Goal: Information Seeking & Learning: Learn about a topic

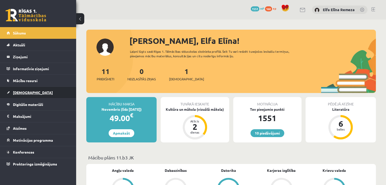
click at [37, 91] on link "[DEMOGRAPHIC_DATA]" at bounding box center [38, 93] width 63 height 12
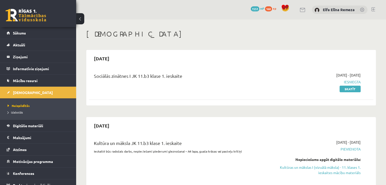
scroll to position [25, 0]
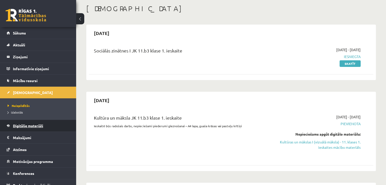
click at [35, 129] on link "Digitālie materiāli" at bounding box center [38, 126] width 63 height 12
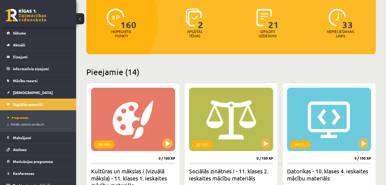
scroll to position [102, 0]
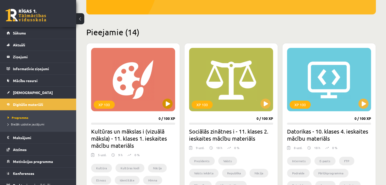
click at [135, 90] on div "XP 100" at bounding box center [133, 79] width 84 height 63
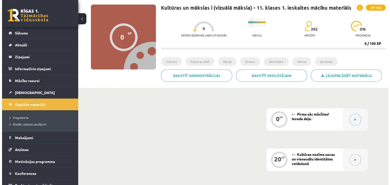
scroll to position [76, 0]
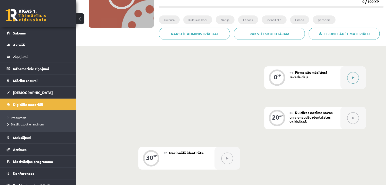
click at [350, 75] on button at bounding box center [353, 78] width 12 height 12
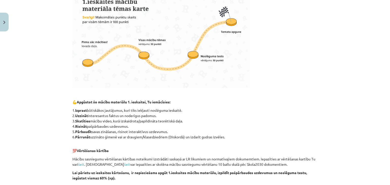
scroll to position [0, 0]
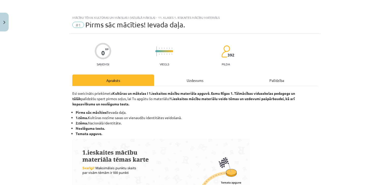
click at [182, 79] on div "Uzdevums" at bounding box center [195, 80] width 82 height 11
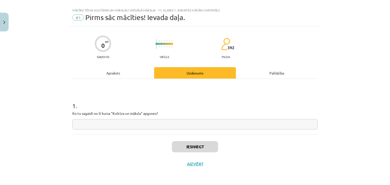
click at [157, 125] on input "text" at bounding box center [194, 124] width 245 height 10
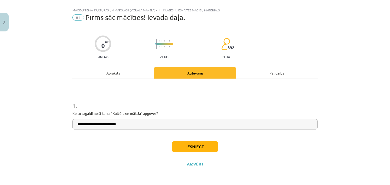
type input "**********"
click at [185, 146] on button "Iesniegt" at bounding box center [195, 146] width 46 height 11
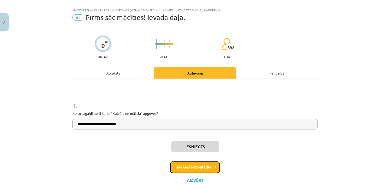
click at [198, 166] on button "Nākamā nodarbība" at bounding box center [195, 168] width 50 height 12
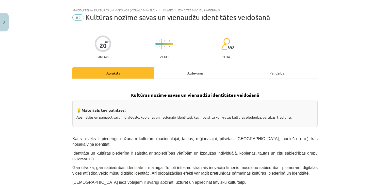
scroll to position [13, 0]
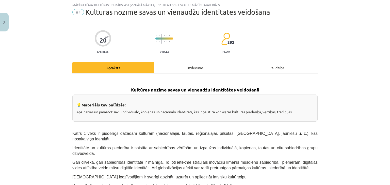
click at [189, 73] on div "Uzdevums" at bounding box center [195, 67] width 82 height 11
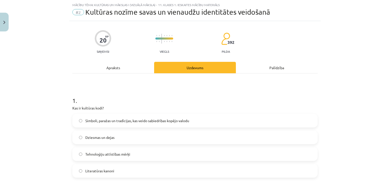
scroll to position [38, 0]
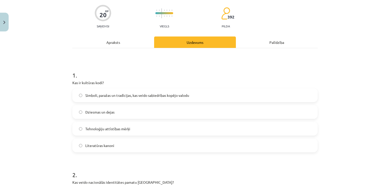
click at [369, 15] on div "Mācību tēma: Kultūras un mākslas i (vizuālā māksla) - 11. klases 1. ieskaites m…" at bounding box center [195, 92] width 390 height 185
click at [369, 74] on div "Mācību tēma: Kultūras un mākslas i (vizuālā māksla) - 11. klases 1. ieskaites m…" at bounding box center [195, 92] width 390 height 185
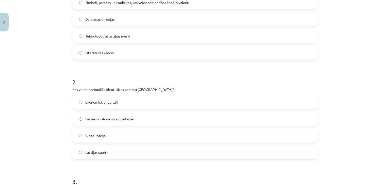
scroll to position [140, 0]
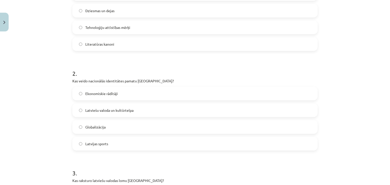
click at [98, 112] on span "Latviešu valoda un kultūrtelpa" at bounding box center [109, 110] width 48 height 5
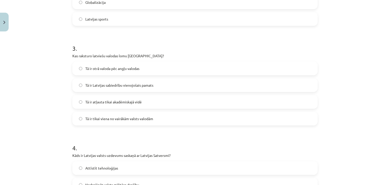
scroll to position [267, 0]
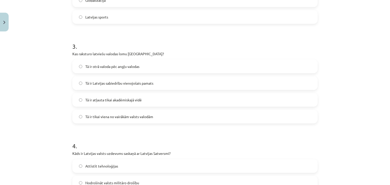
click at [121, 84] on span "Tā ir Latvijas sabiedrību vienojošais pamats" at bounding box center [119, 83] width 68 height 5
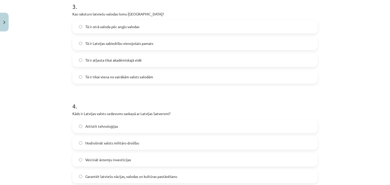
scroll to position [343, 0]
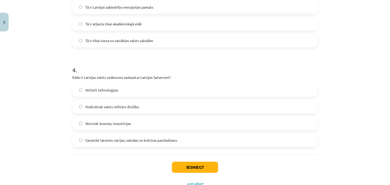
click at [142, 139] on span "Garantēt latviešu nācijas, valodas un kultūras pastāvēšanu" at bounding box center [131, 140] width 92 height 5
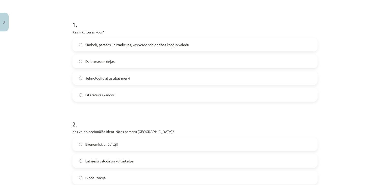
scroll to position [63, 0]
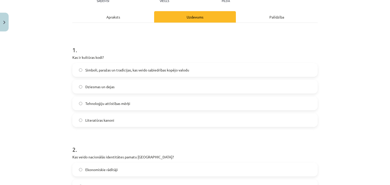
click at [142, 73] on label "Simboli, paražas un tradīcijas, kas veido sabiedrības kopējo valodu" at bounding box center [195, 70] width 244 height 13
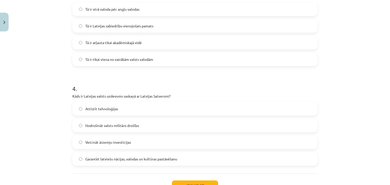
scroll to position [364, 0]
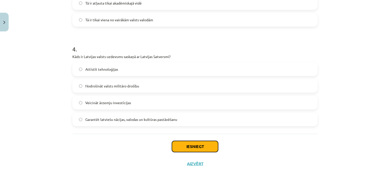
click at [206, 148] on button "Iesniegt" at bounding box center [195, 146] width 46 height 11
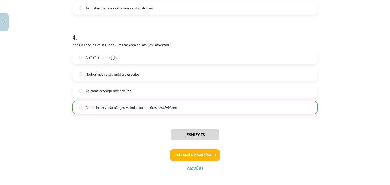
scroll to position [380, 0]
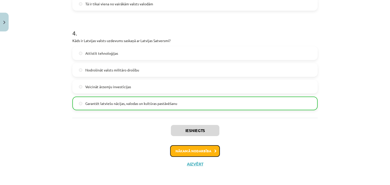
click at [206, 152] on button "Nākamā nodarbība" at bounding box center [195, 152] width 50 height 12
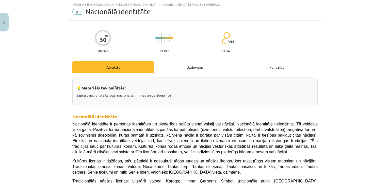
scroll to position [13, 0]
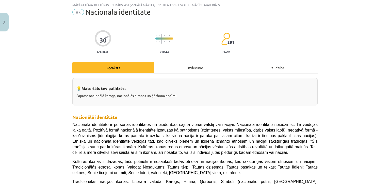
click at [185, 71] on div "Uzdevums" at bounding box center [195, 67] width 82 height 11
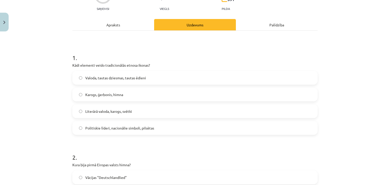
scroll to position [63, 0]
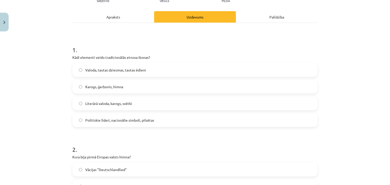
click at [129, 70] on span "Valoda, tautas dziesmas, tautas ēdieni" at bounding box center [115, 70] width 61 height 5
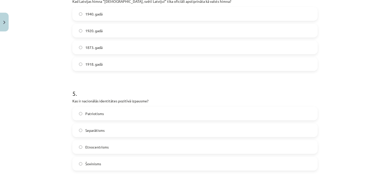
scroll to position [444, 0]
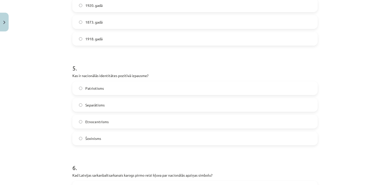
click at [117, 90] on label "Patriotisms" at bounding box center [195, 88] width 244 height 13
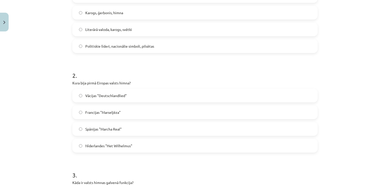
scroll to position [165, 0]
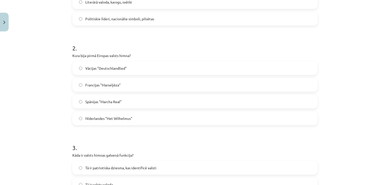
click at [119, 115] on label "Nīderlandes "Het Wilhelmus"" at bounding box center [195, 118] width 244 height 13
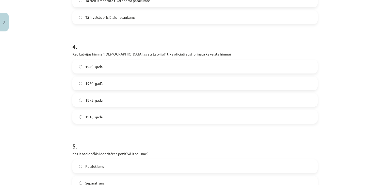
scroll to position [368, 0]
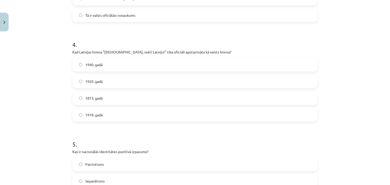
click at [120, 113] on label "1918. gadā" at bounding box center [195, 115] width 244 height 13
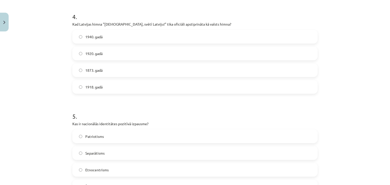
scroll to position [394, 0]
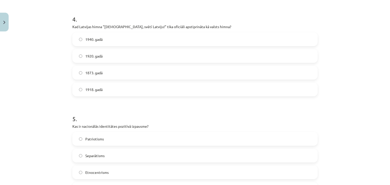
click at [114, 57] on label "1920. gadā" at bounding box center [195, 56] width 244 height 13
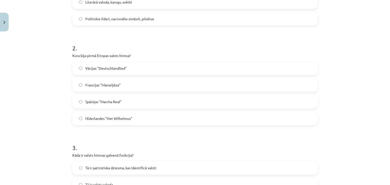
scroll to position [241, 0]
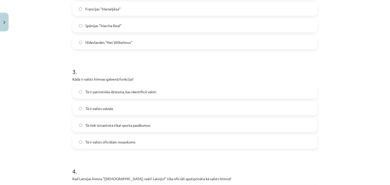
click at [151, 88] on label "Tā ir patriotiska dziesma, kas identificē valsti" at bounding box center [195, 92] width 244 height 13
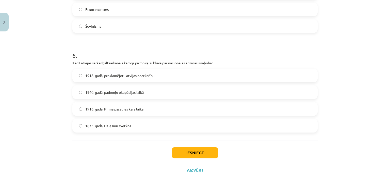
scroll to position [563, 0]
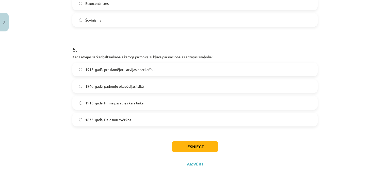
click at [123, 102] on span "1916. gadā, Pirmā pasaules kara laikā" at bounding box center [114, 103] width 58 height 5
click at [185, 146] on button "Iesniegt" at bounding box center [195, 146] width 46 height 11
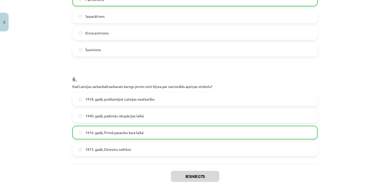
scroll to position [579, 0]
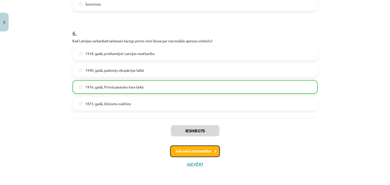
click at [193, 147] on button "Nākamā nodarbība" at bounding box center [195, 152] width 50 height 12
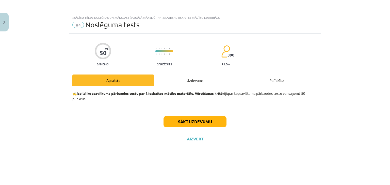
scroll to position [0, 0]
click at [197, 122] on button "Sākt uzdevumu" at bounding box center [195, 121] width 63 height 11
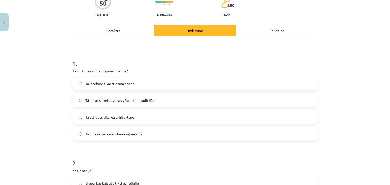
scroll to position [51, 0]
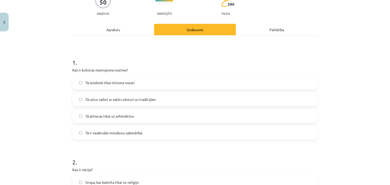
click at [157, 99] on label "Tā uztur saikni ar valsts vēsturi un tradīcijām" at bounding box center [195, 99] width 244 height 13
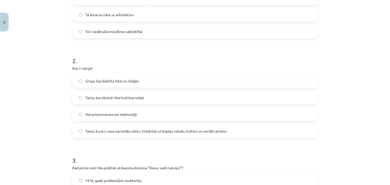
click at [172, 134] on label "Tauta, kurai ir sava nacionāla valsts, tā balstās uz kopīgu valodu, kultūru un …" at bounding box center [195, 131] width 244 height 13
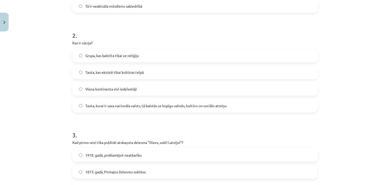
scroll to position [229, 0]
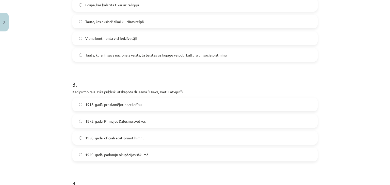
click at [172, 104] on label "1918. gadā, proklamējot neatkarību" at bounding box center [195, 104] width 244 height 13
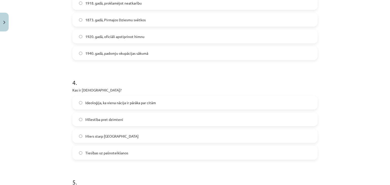
scroll to position [381, 0]
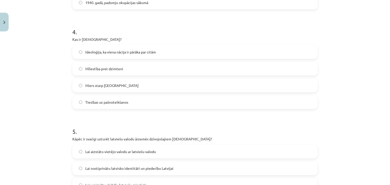
click at [162, 56] on label "Ideoloģija, ka viena nācija ir pārāka par citām" at bounding box center [195, 52] width 244 height 13
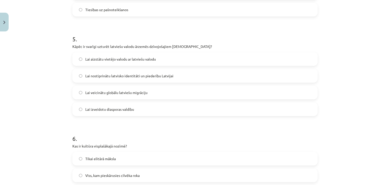
scroll to position [483, 0]
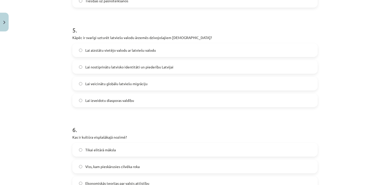
click at [166, 72] on label "Lai nostiprinātu latvisko identitāti un piederību Latvijai" at bounding box center [195, 67] width 244 height 13
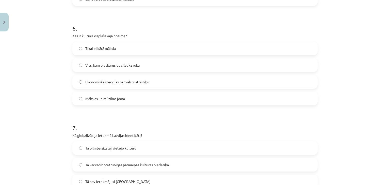
scroll to position [559, 0]
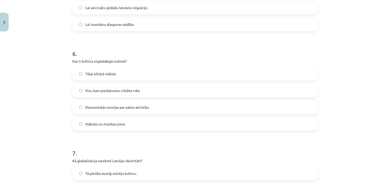
click at [125, 89] on span "Viss, kam pieskārusies cilvēka roka" at bounding box center [112, 90] width 54 height 5
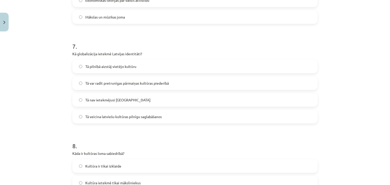
scroll to position [686, 0]
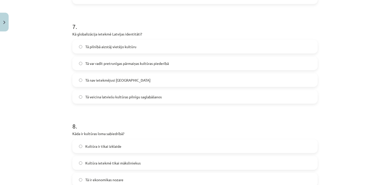
click at [92, 65] on span "Tā var radīt pretrunīgas pārmaiņas kultūras piederībā" at bounding box center [127, 63] width 84 height 5
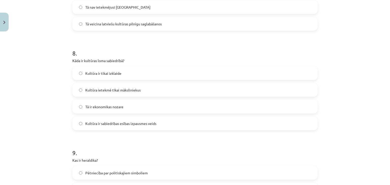
scroll to position [762, 0]
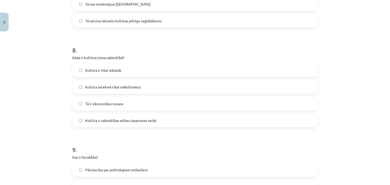
click at [113, 123] on span "Kultūra ir sabiedrības esības izpausmes veids" at bounding box center [120, 120] width 71 height 5
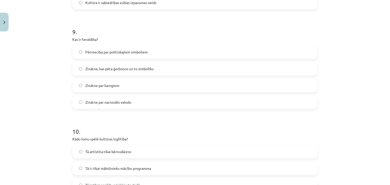
scroll to position [889, 0]
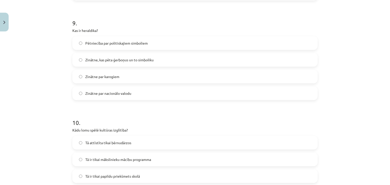
click at [129, 59] on span "Zinātne, kas pēta ģerboņus un to simboliku" at bounding box center [119, 59] width 68 height 5
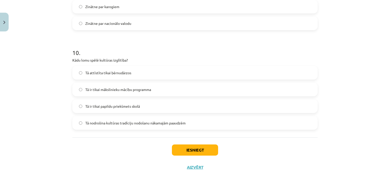
scroll to position [962, 0]
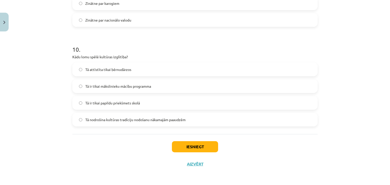
click at [125, 123] on label "Tā nodrošina kultūras tradīciju nodošanu nākamajām paaudzēm" at bounding box center [195, 120] width 244 height 13
click at [186, 143] on button "Iesniegt" at bounding box center [195, 146] width 46 height 11
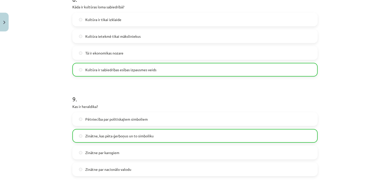
scroll to position [978, 0]
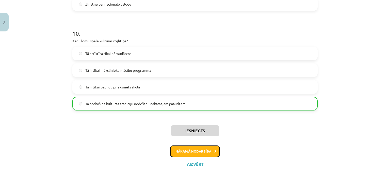
click at [193, 149] on button "Nākamā nodarbība" at bounding box center [195, 152] width 50 height 12
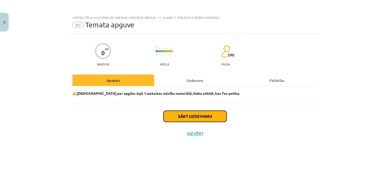
click at [193, 112] on button "Sākt uzdevumu" at bounding box center [195, 116] width 63 height 11
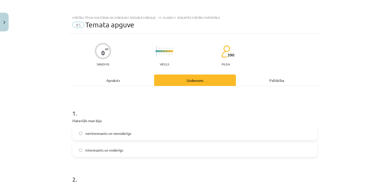
click at [141, 149] on label "interesants un noderīgs" at bounding box center [195, 150] width 244 height 13
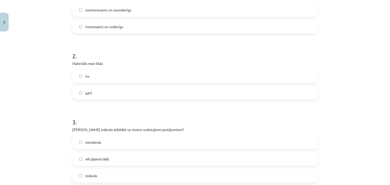
scroll to position [127, 0]
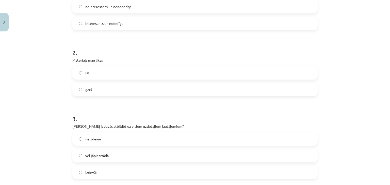
click at [123, 70] on label "īss" at bounding box center [195, 73] width 244 height 13
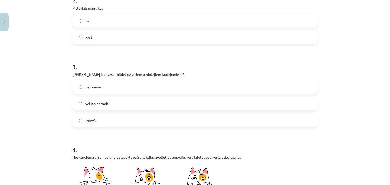
scroll to position [203, 0]
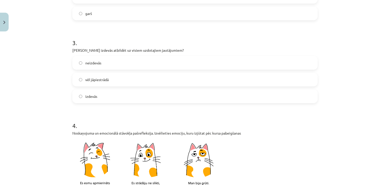
click at [113, 99] on label "izdevās" at bounding box center [195, 96] width 244 height 13
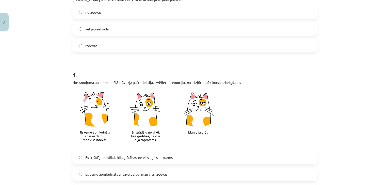
scroll to position [305, 0]
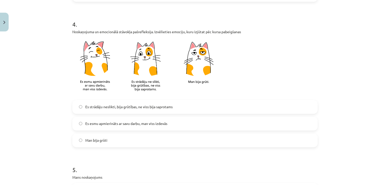
click at [114, 129] on label "Es esmu apmierināts ar savu darbu, man viss izdevās" at bounding box center [195, 124] width 244 height 13
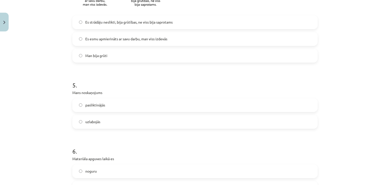
scroll to position [432, 0]
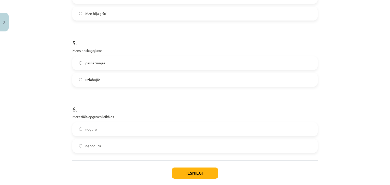
click at [104, 75] on label "uzlabojās" at bounding box center [195, 80] width 244 height 13
click at [110, 145] on label "nenoguru" at bounding box center [195, 146] width 244 height 13
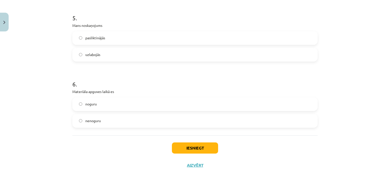
scroll to position [458, 0]
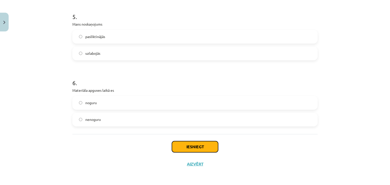
click at [189, 148] on button "Iesniegt" at bounding box center [195, 146] width 46 height 11
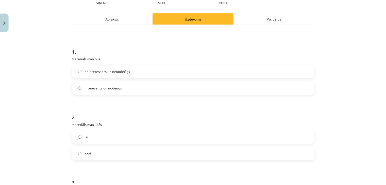
scroll to position [51, 0]
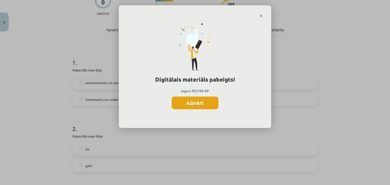
click at [215, 100] on button "Aizvērt" at bounding box center [195, 103] width 47 height 13
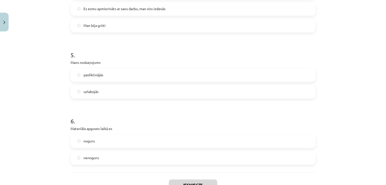
scroll to position [458, 0]
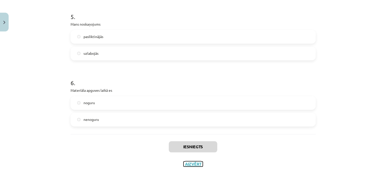
click at [189, 163] on button "Aizvērt" at bounding box center [193, 164] width 19 height 5
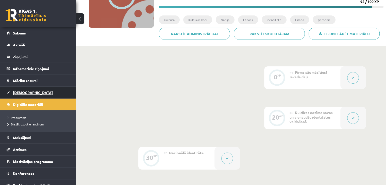
click at [39, 92] on link "[DEMOGRAPHIC_DATA]" at bounding box center [38, 93] width 63 height 12
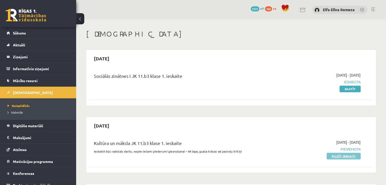
click at [347, 156] on link "Pildīt ieskaiti" at bounding box center [344, 156] width 34 height 7
